Goal: Task Accomplishment & Management: Manage account settings

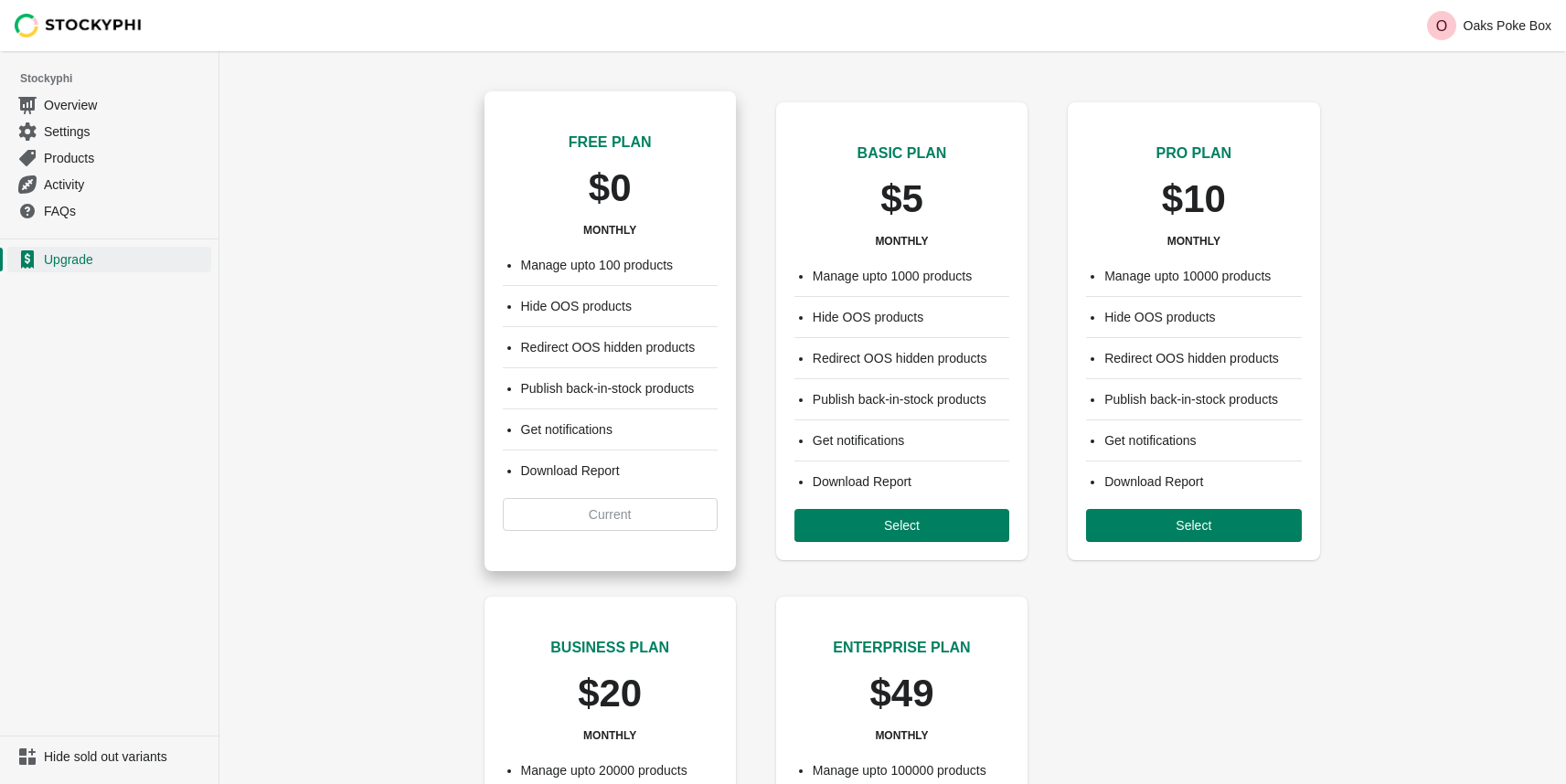
click at [675, 516] on div "Manage upto 100 products Hide OOS products Redirect OOS hidden products Publish…" at bounding box center [610, 393] width 252 height 311
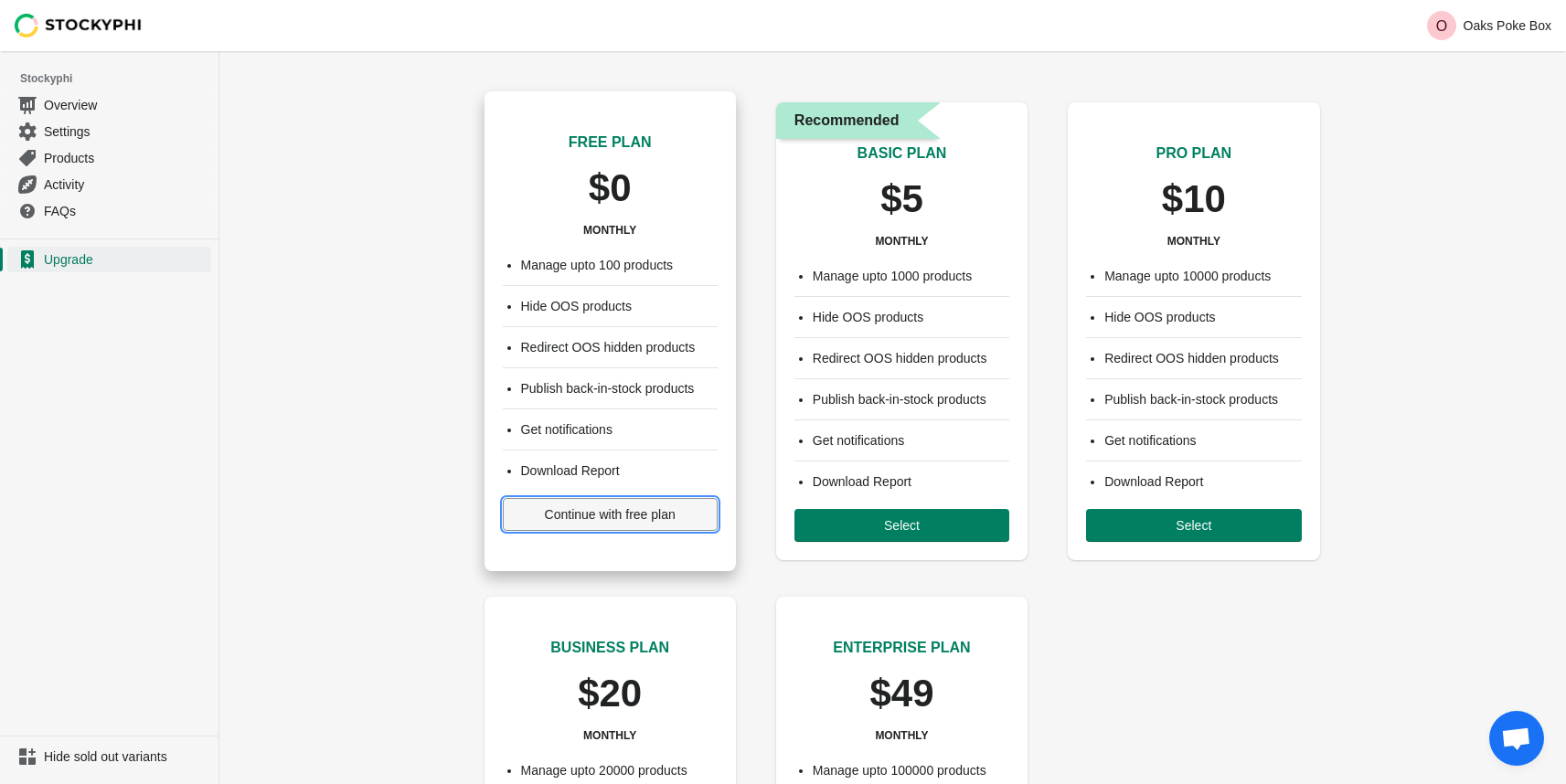
click at [529, 507] on span "Continue with free plan" at bounding box center [609, 514] width 184 height 14
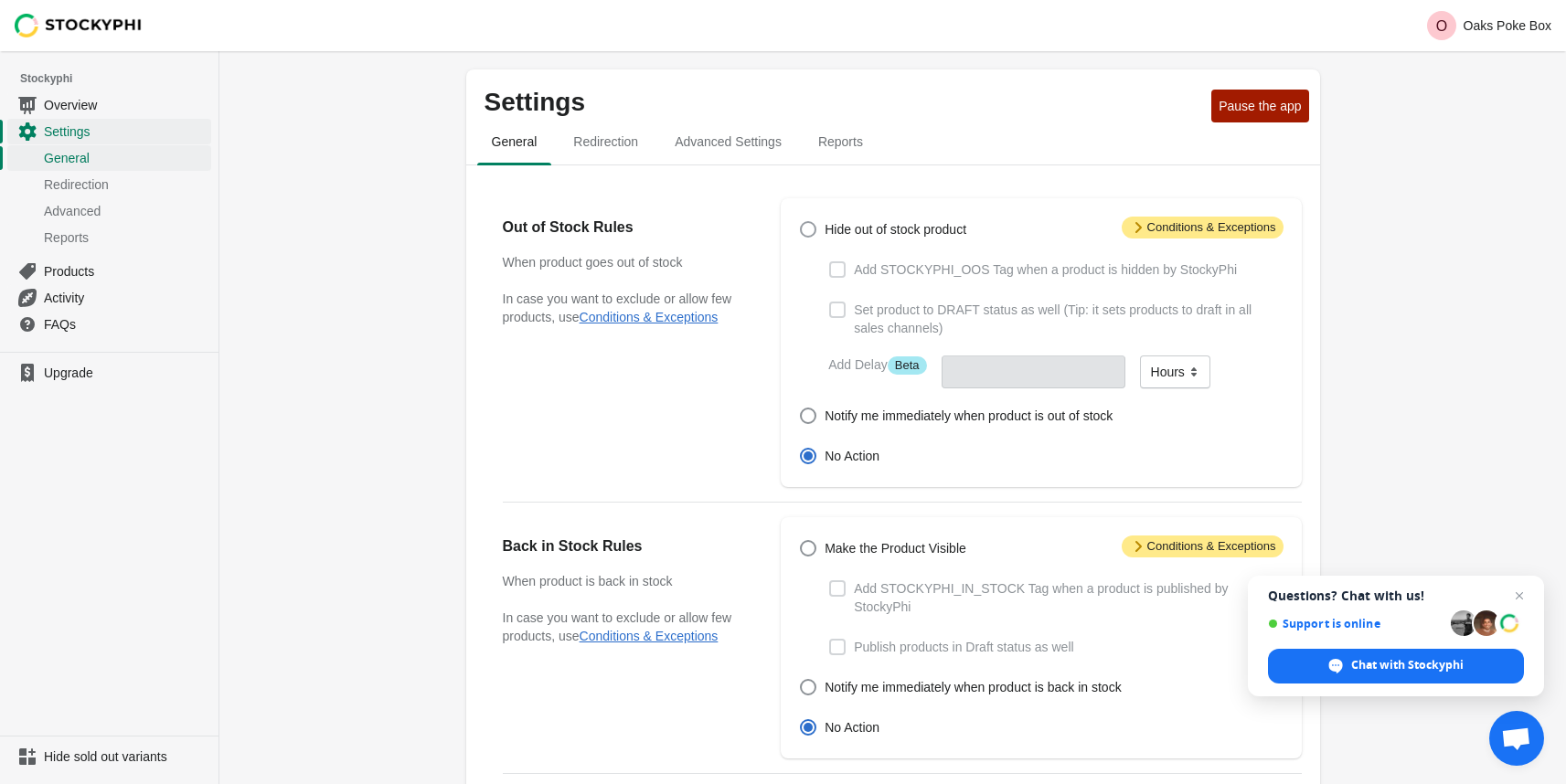
click at [813, 229] on span at bounding box center [808, 229] width 16 height 16
click at [801, 222] on input "Hide out of stock product" at bounding box center [800, 221] width 1 height 1
radio input "true"
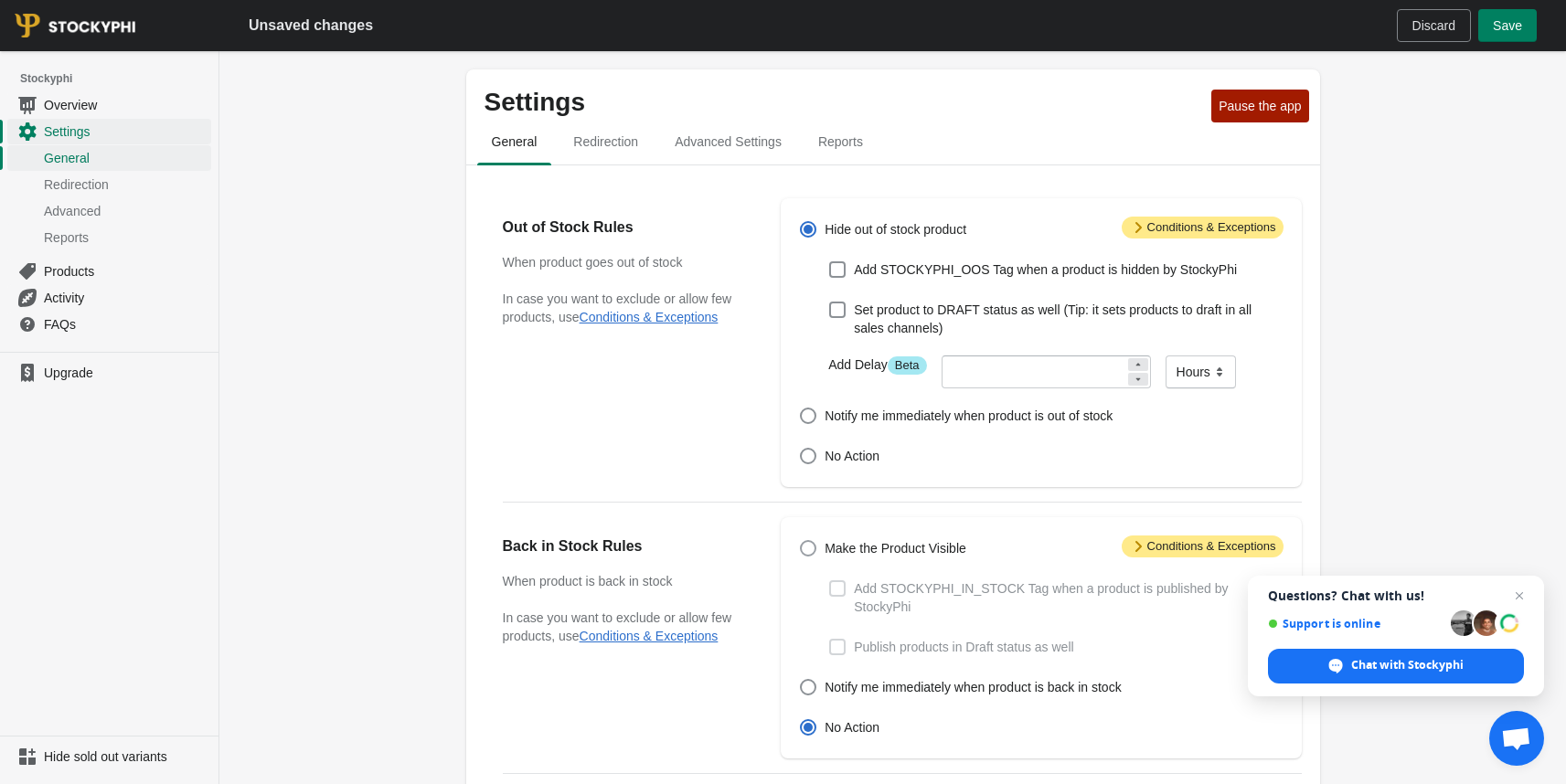
click at [839, 552] on span "Make the Product Visible" at bounding box center [895, 548] width 141 height 18
click at [801, 541] on input "Make the Product Visible" at bounding box center [800, 540] width 1 height 1
radio input "true"
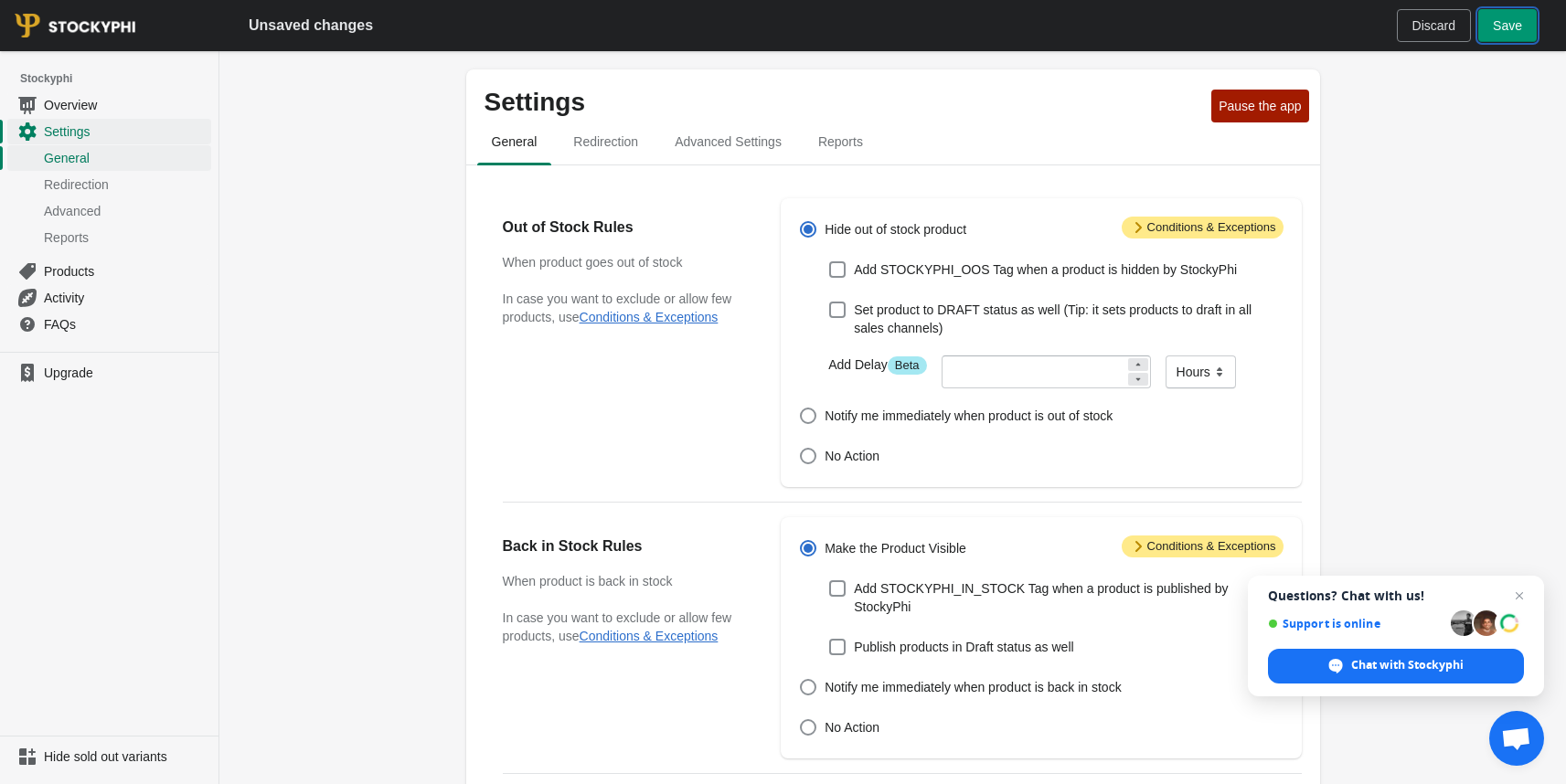
click at [1511, 38] on button "Save" at bounding box center [1507, 26] width 59 height 33
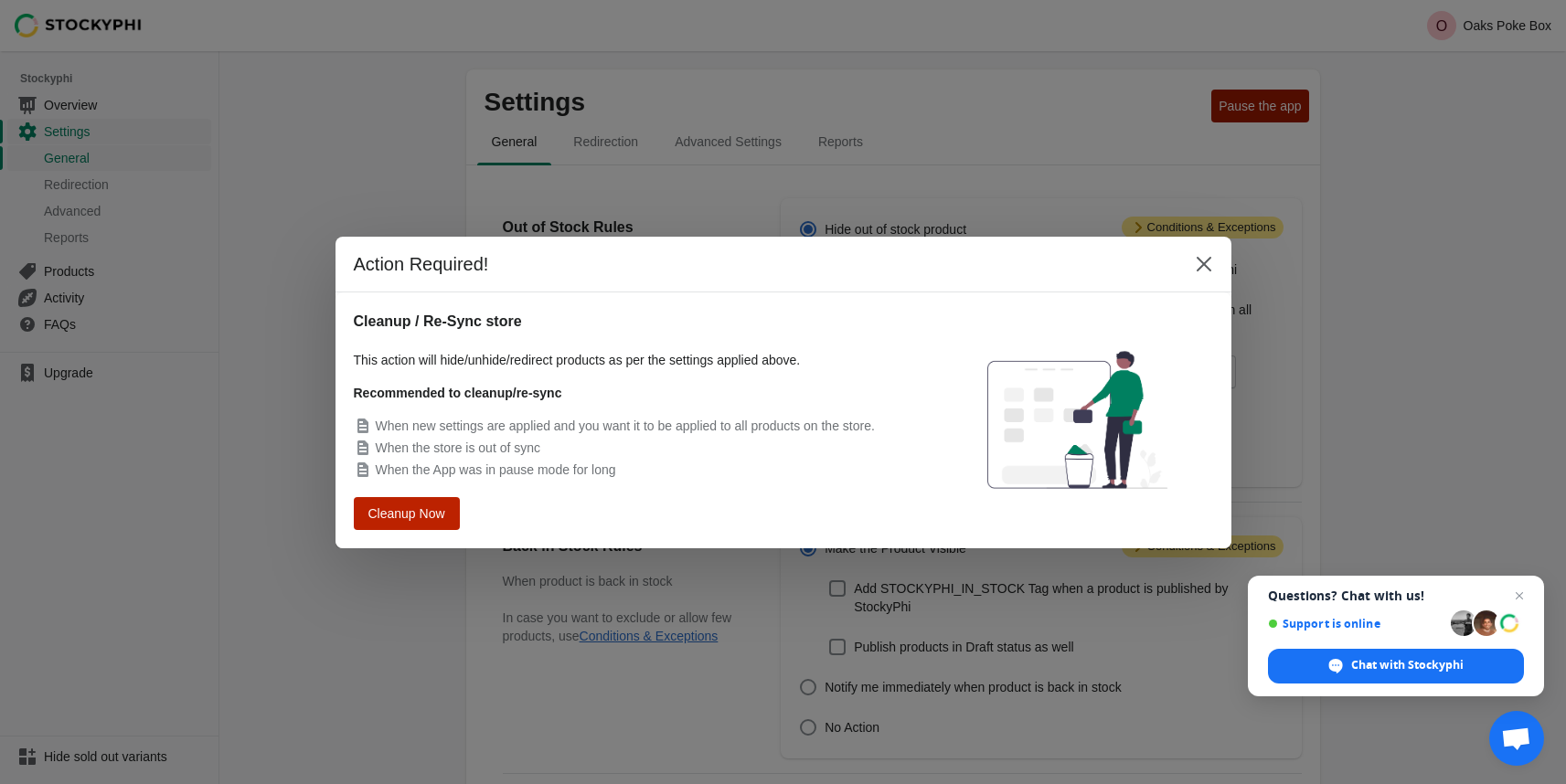
click at [441, 516] on span "Cleanup Now" at bounding box center [407, 512] width 69 height 12
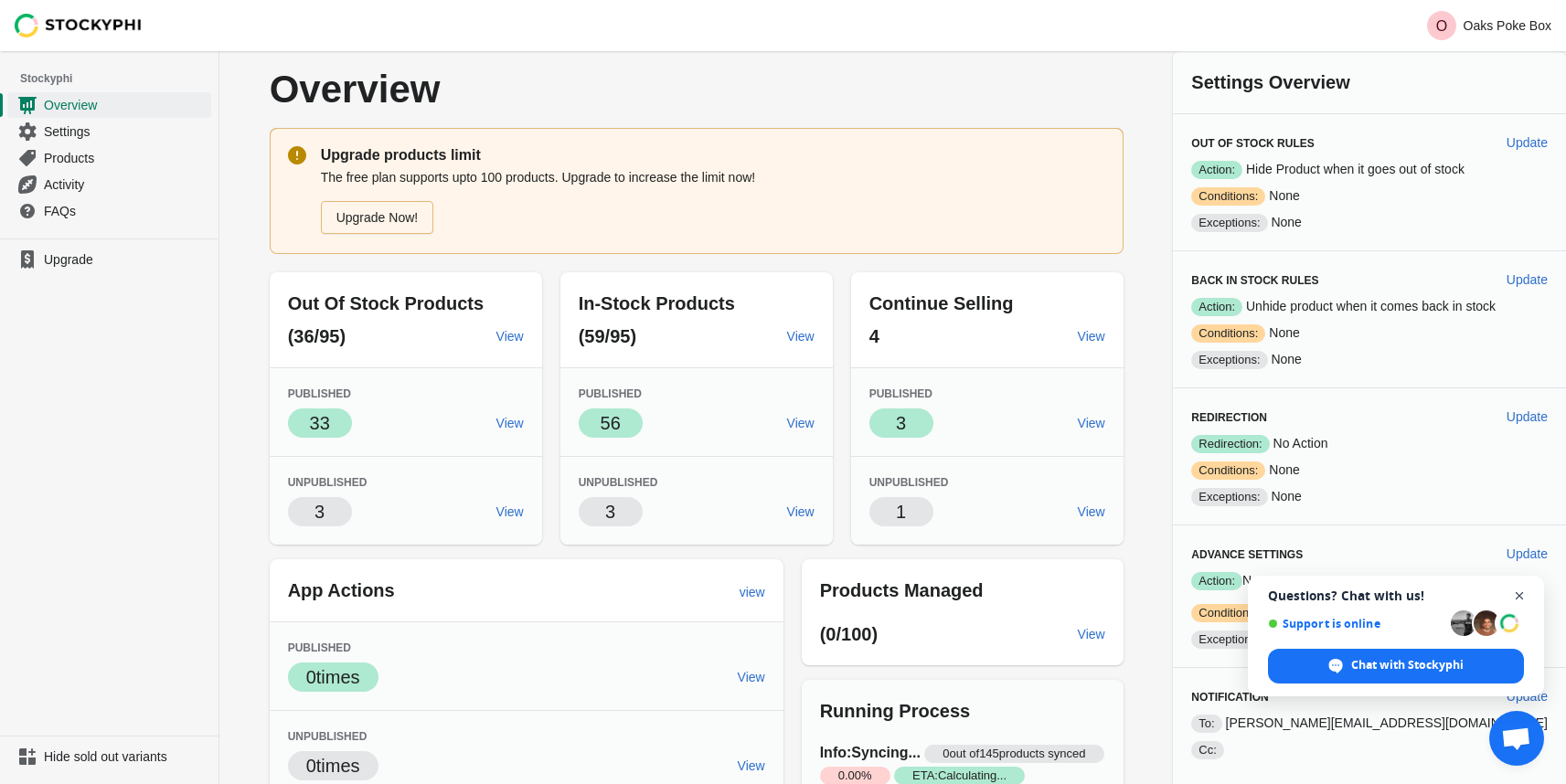
click at [1518, 594] on span "Open chat" at bounding box center [1521, 597] width 23 height 23
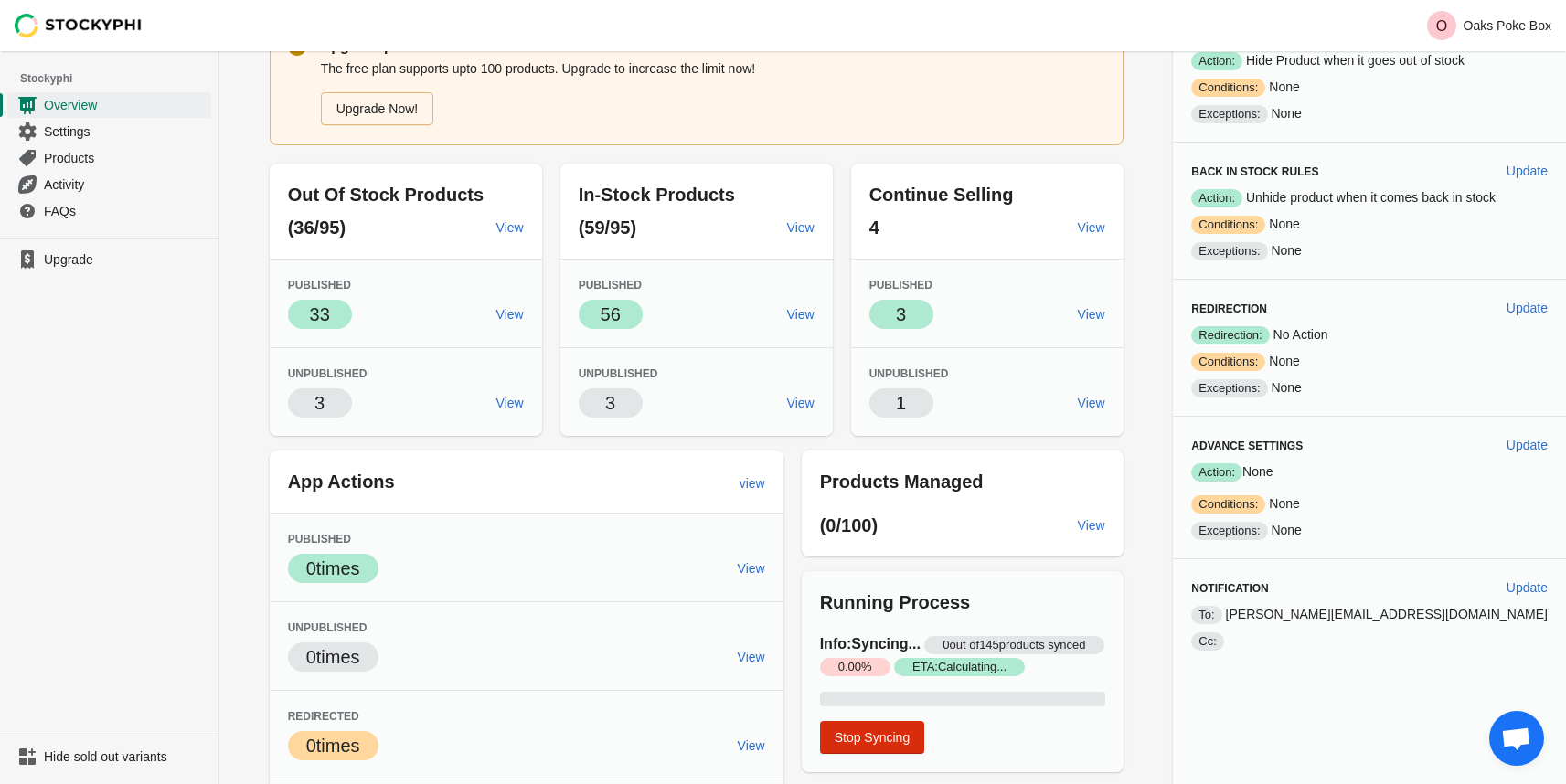
scroll to position [192, 0]
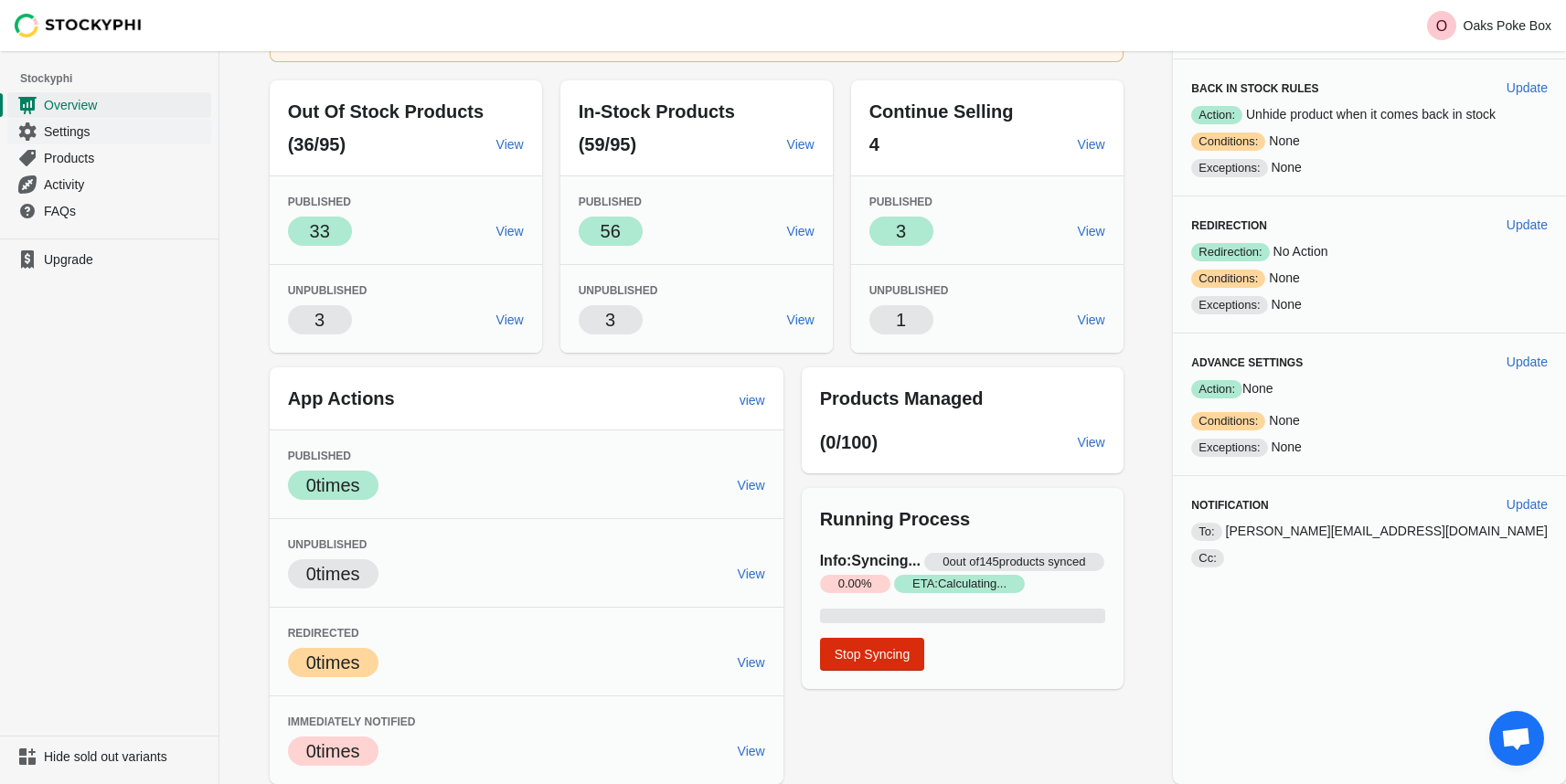
click at [159, 137] on span "Settings" at bounding box center [126, 131] width 163 height 18
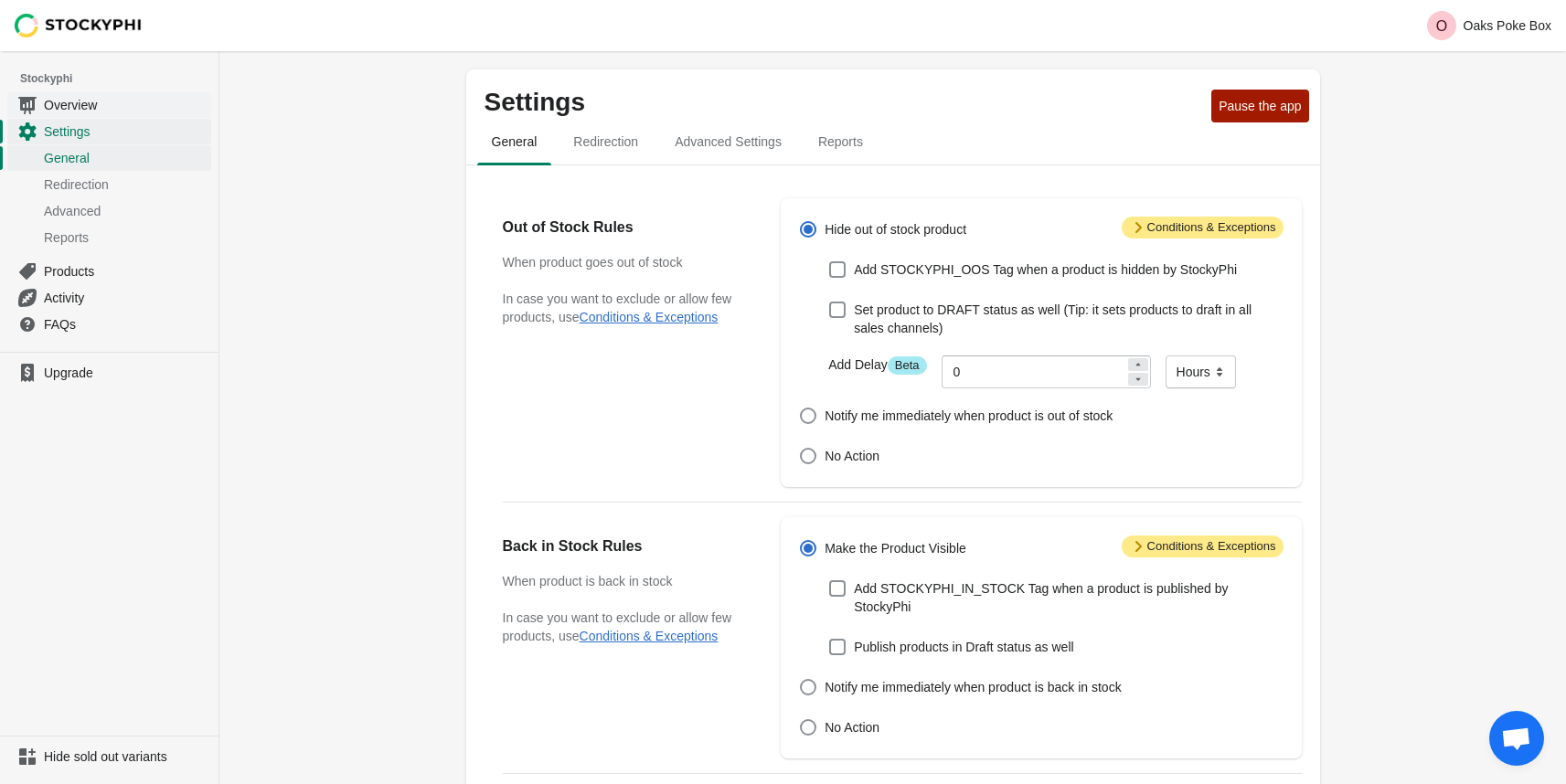
click at [100, 111] on span "Overview" at bounding box center [126, 105] width 163 height 18
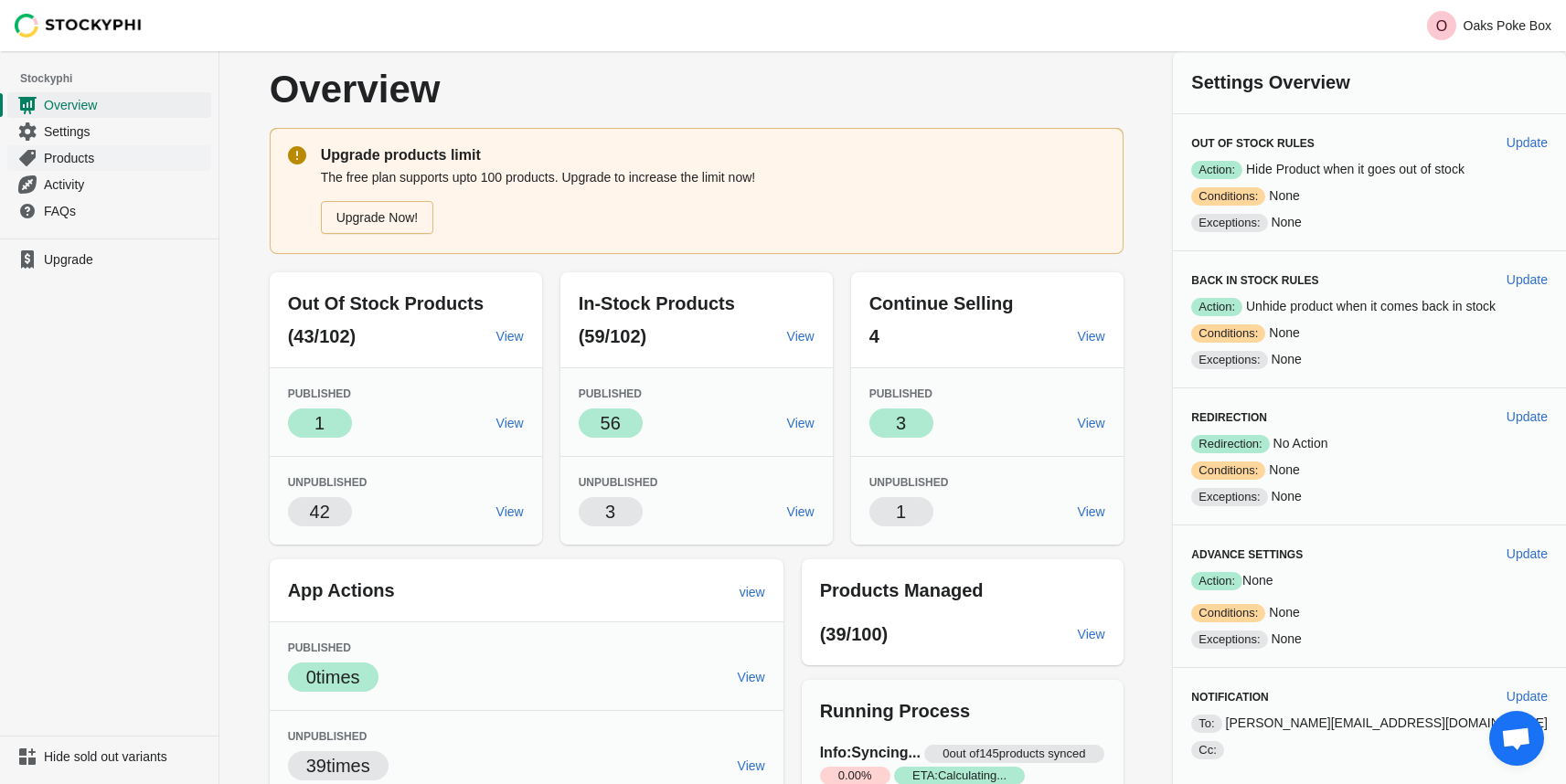
click at [68, 163] on span "Products" at bounding box center [126, 158] width 163 height 18
